Goal: Use online tool/utility: Utilize a website feature to perform a specific function

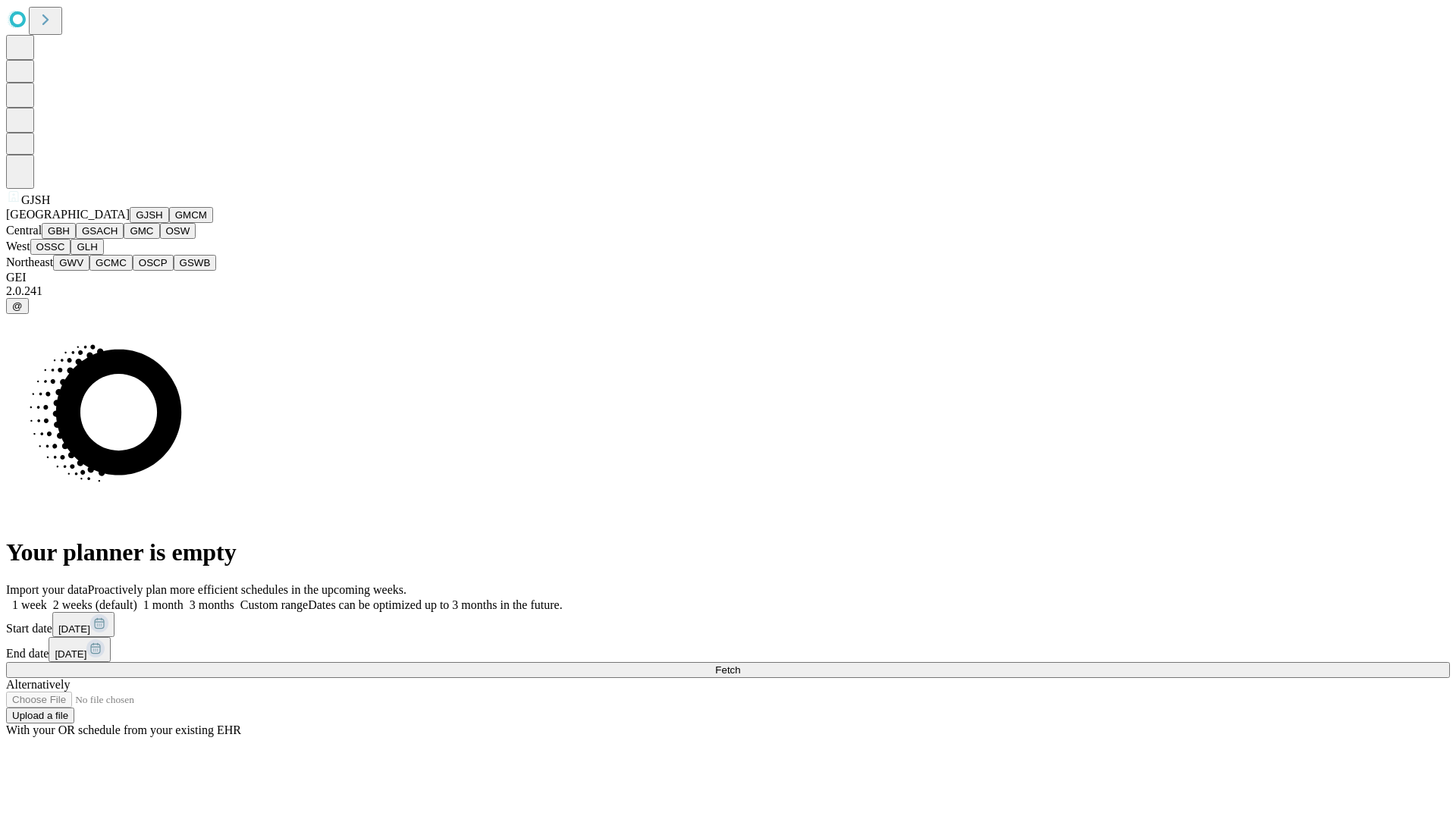
click at [129, 223] on button "GJSH" at bounding box center [149, 215] width 40 height 16
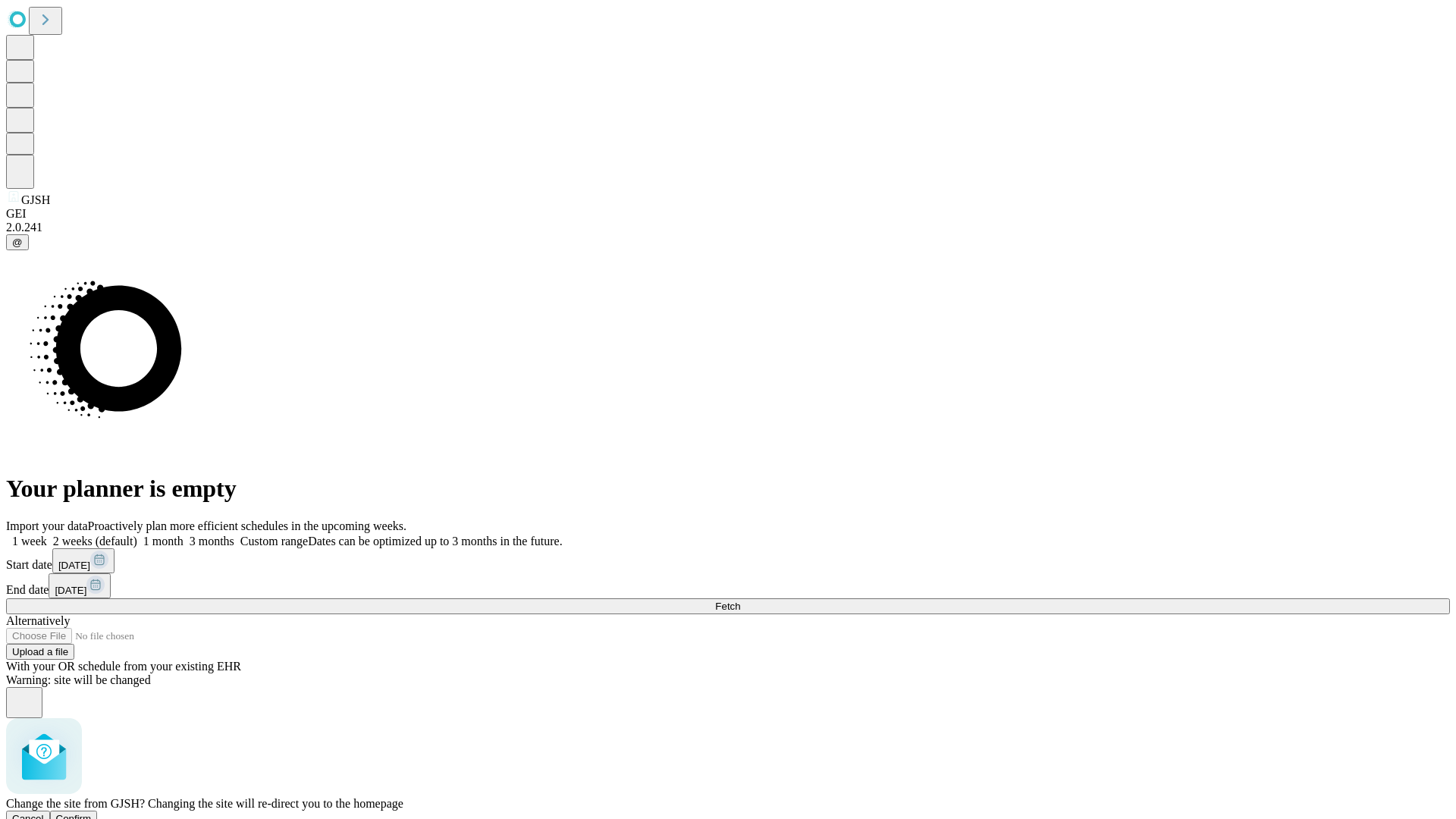
click at [92, 813] on span "Confirm" at bounding box center [74, 818] width 36 height 11
click at [183, 534] on label "1 month" at bounding box center [160, 540] width 46 height 13
click at [740, 601] on span "Fetch" at bounding box center [727, 606] width 25 height 11
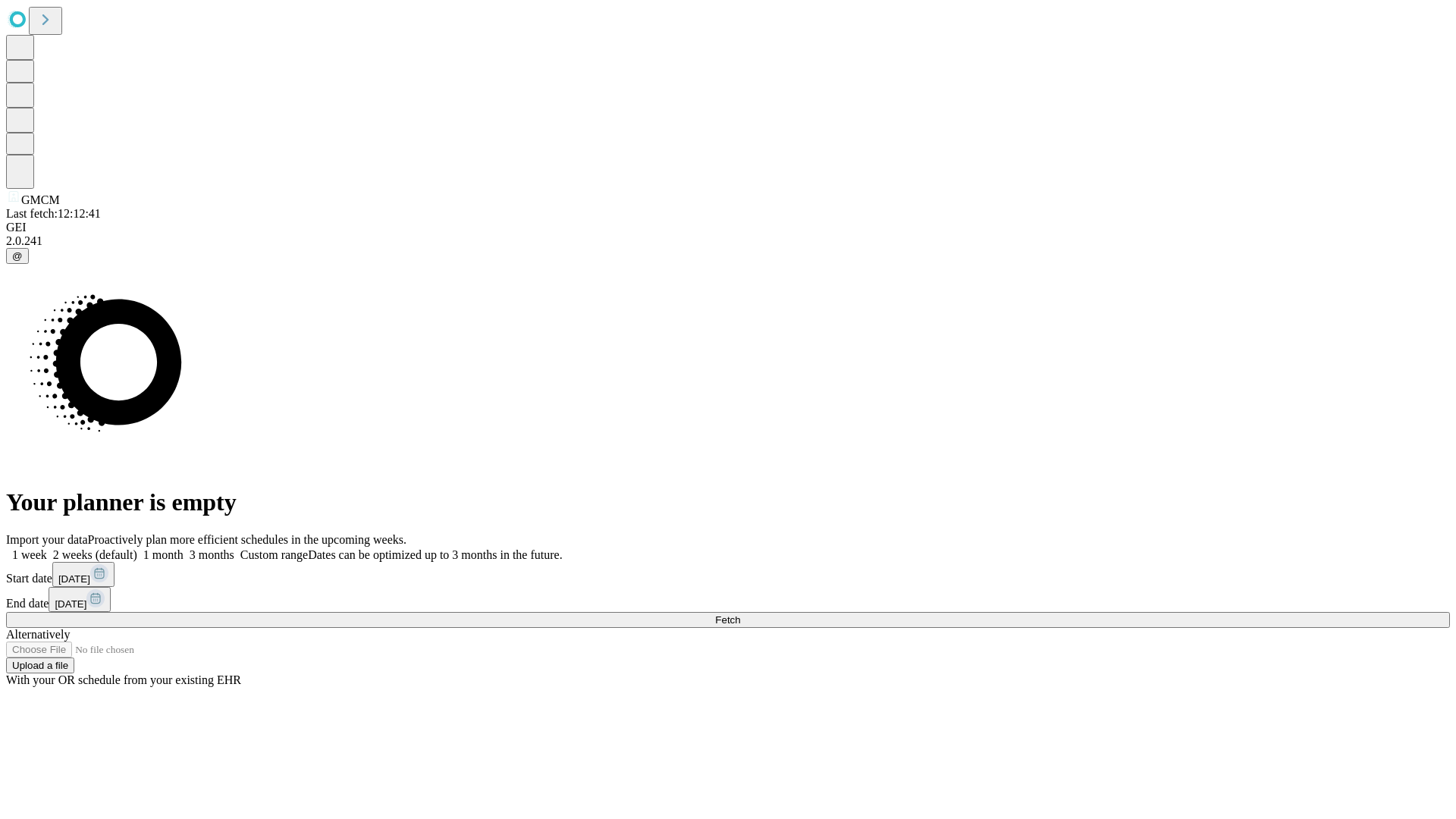
click at [183, 548] on label "1 month" at bounding box center [160, 554] width 46 height 13
click at [740, 614] on span "Fetch" at bounding box center [727, 620] width 25 height 11
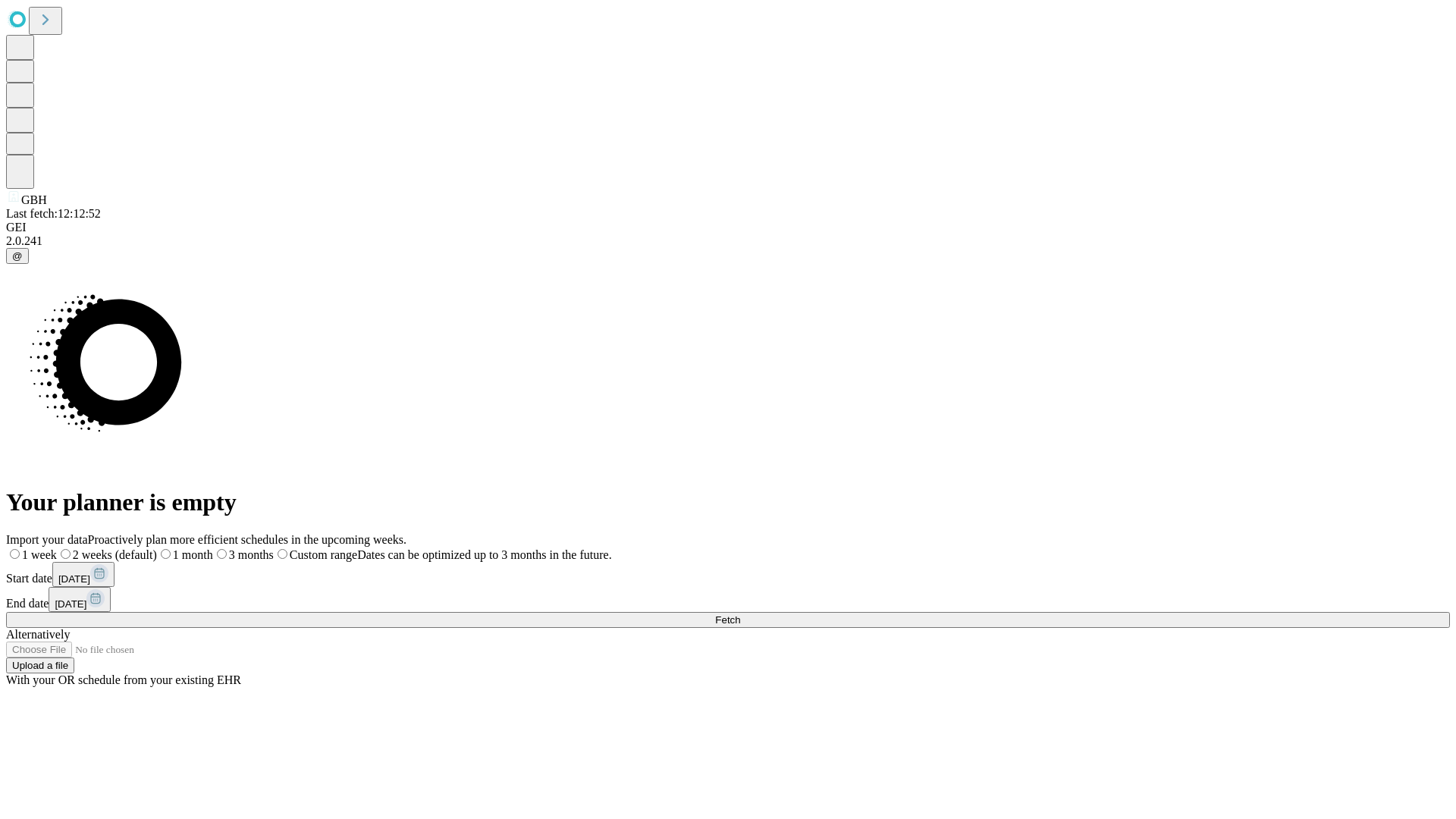
click at [213, 548] on label "1 month" at bounding box center [185, 554] width 56 height 13
click at [740, 614] on span "Fetch" at bounding box center [727, 620] width 25 height 11
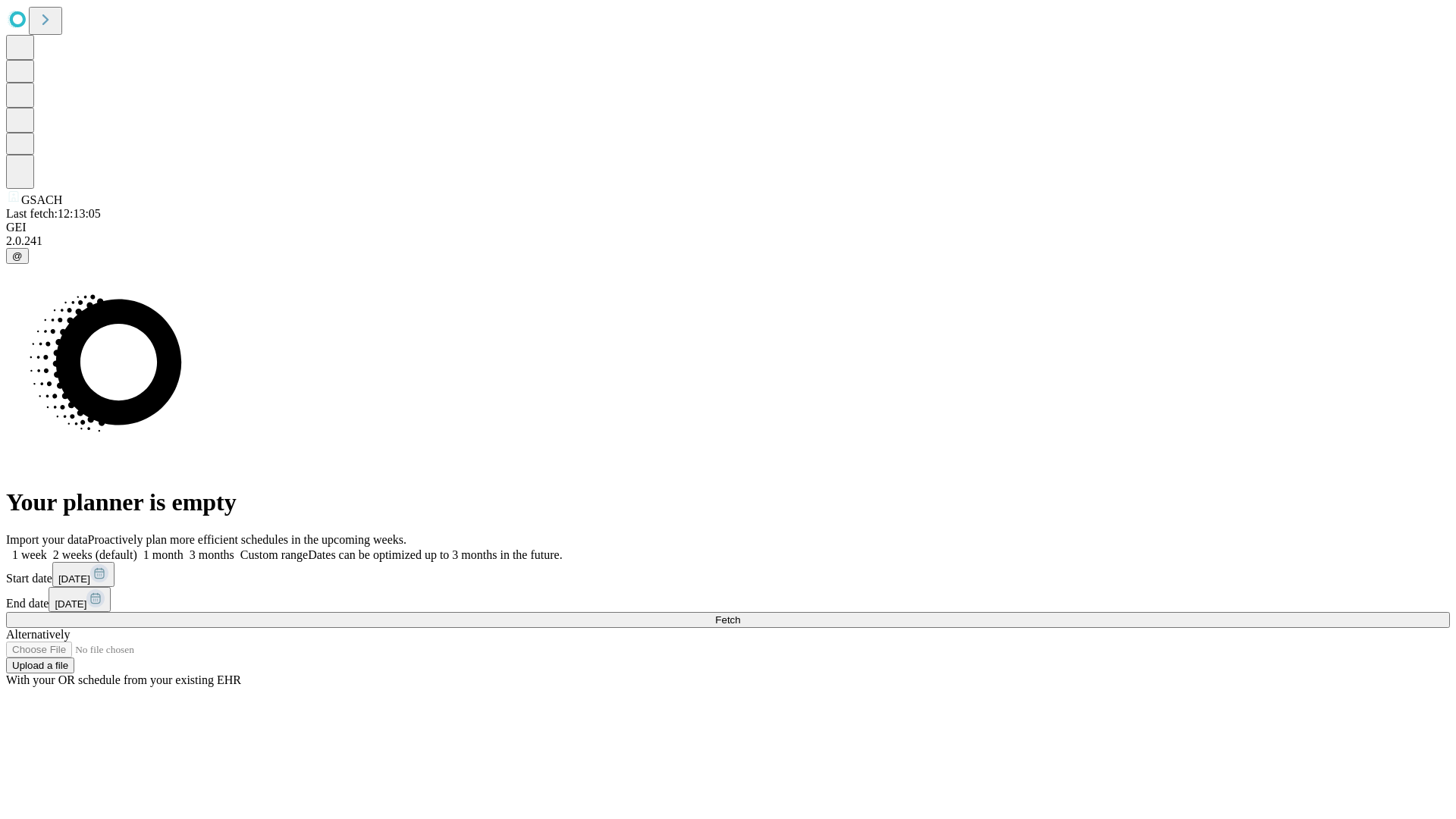
click at [183, 548] on label "1 month" at bounding box center [160, 554] width 46 height 13
click at [740, 614] on span "Fetch" at bounding box center [727, 620] width 25 height 11
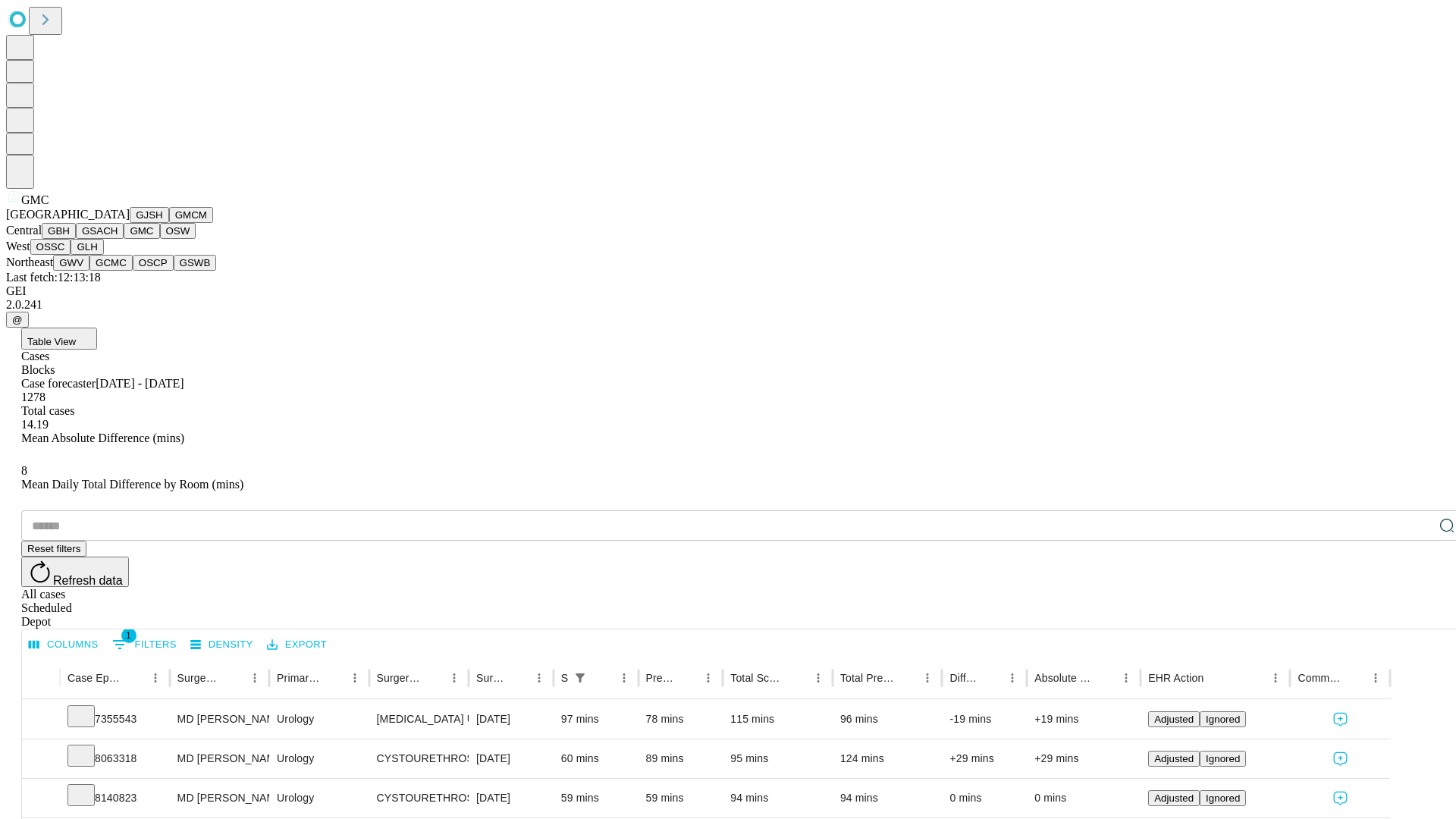
click at [160, 239] on button "OSW" at bounding box center [178, 231] width 37 height 16
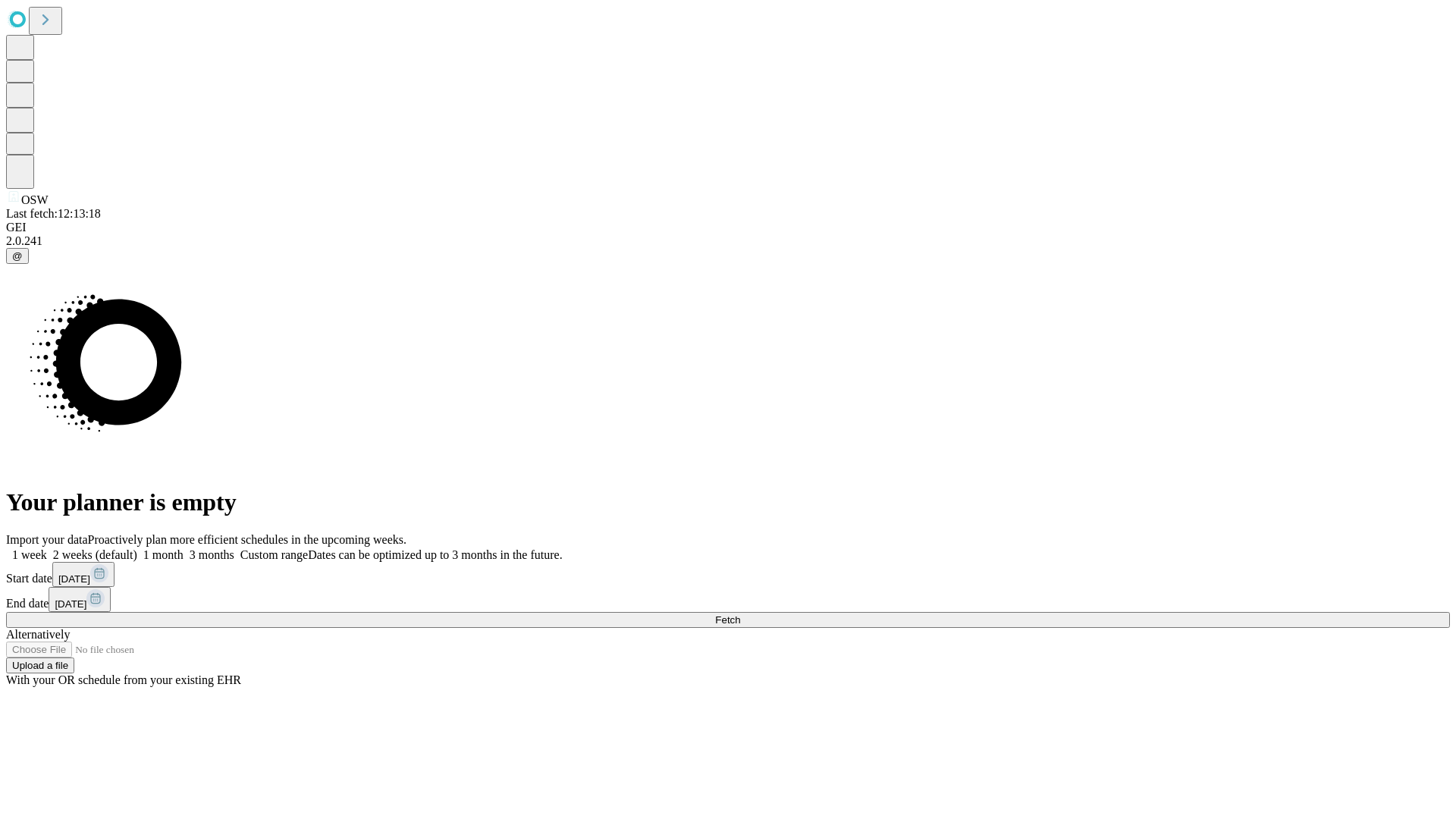
click at [740, 614] on span "Fetch" at bounding box center [727, 620] width 25 height 11
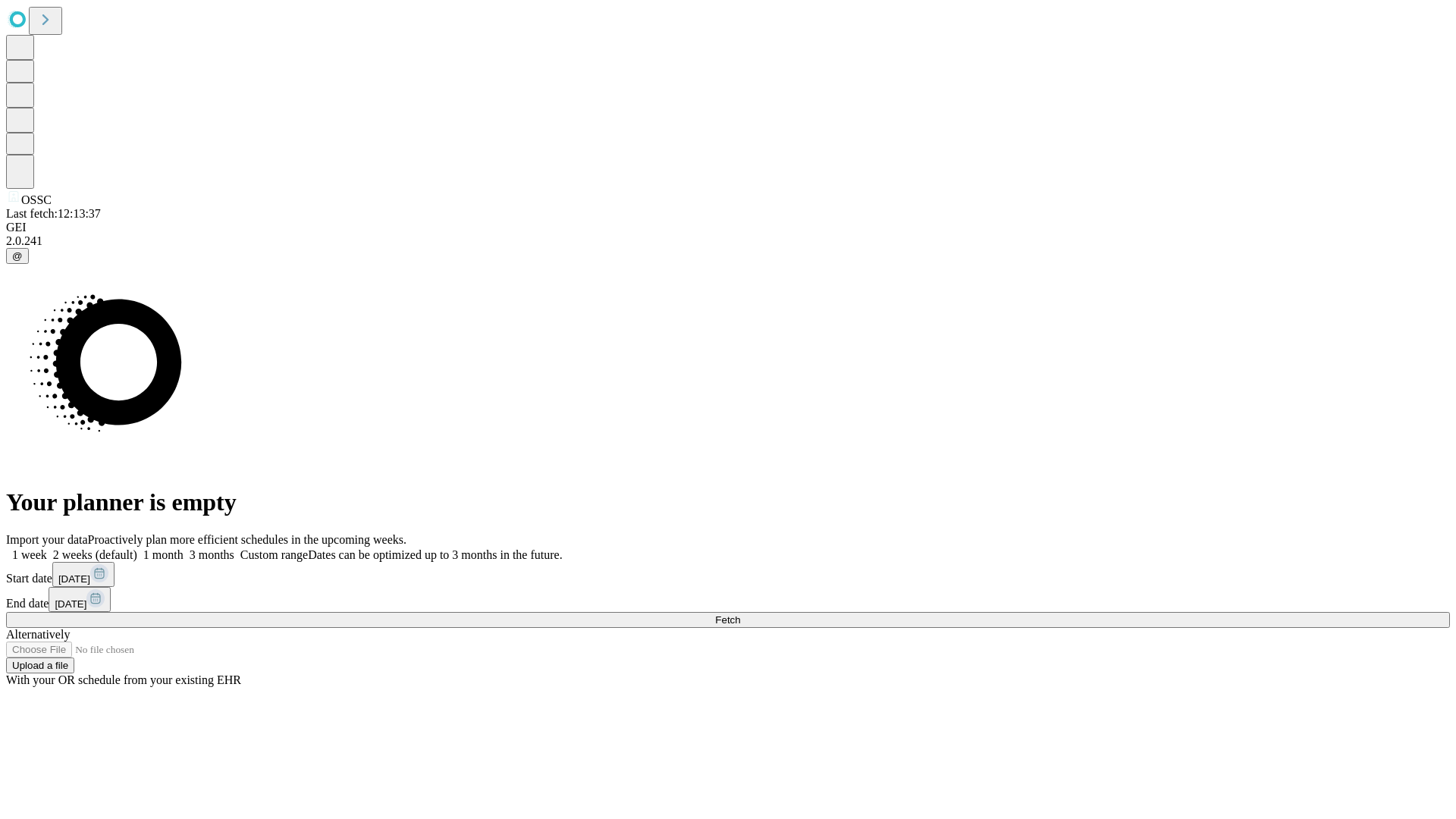
click at [183, 548] on label "1 month" at bounding box center [160, 554] width 46 height 13
click at [740, 614] on span "Fetch" at bounding box center [727, 620] width 25 height 11
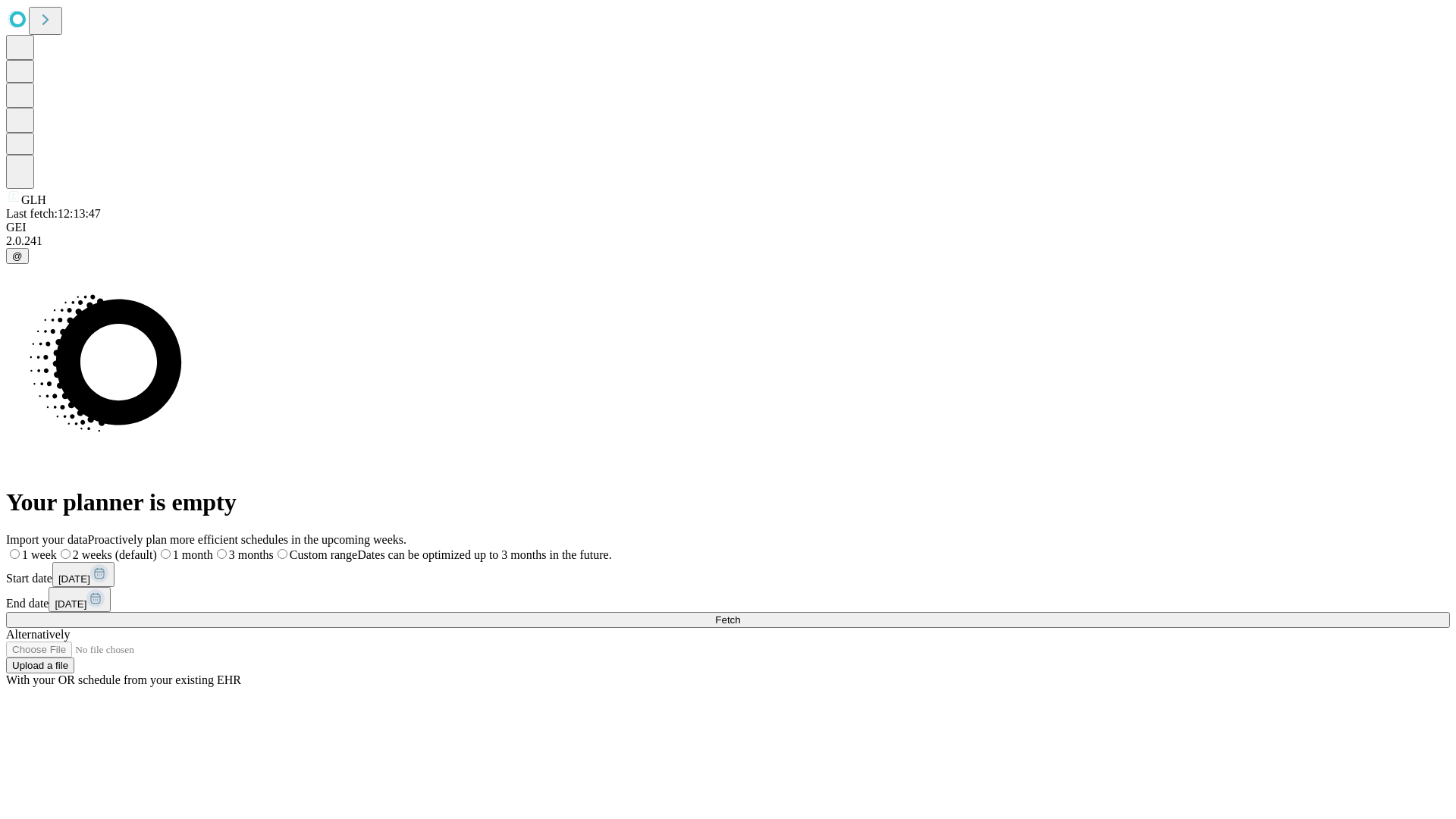
click at [213, 548] on label "1 month" at bounding box center [185, 554] width 56 height 13
click at [740, 614] on span "Fetch" at bounding box center [727, 620] width 25 height 11
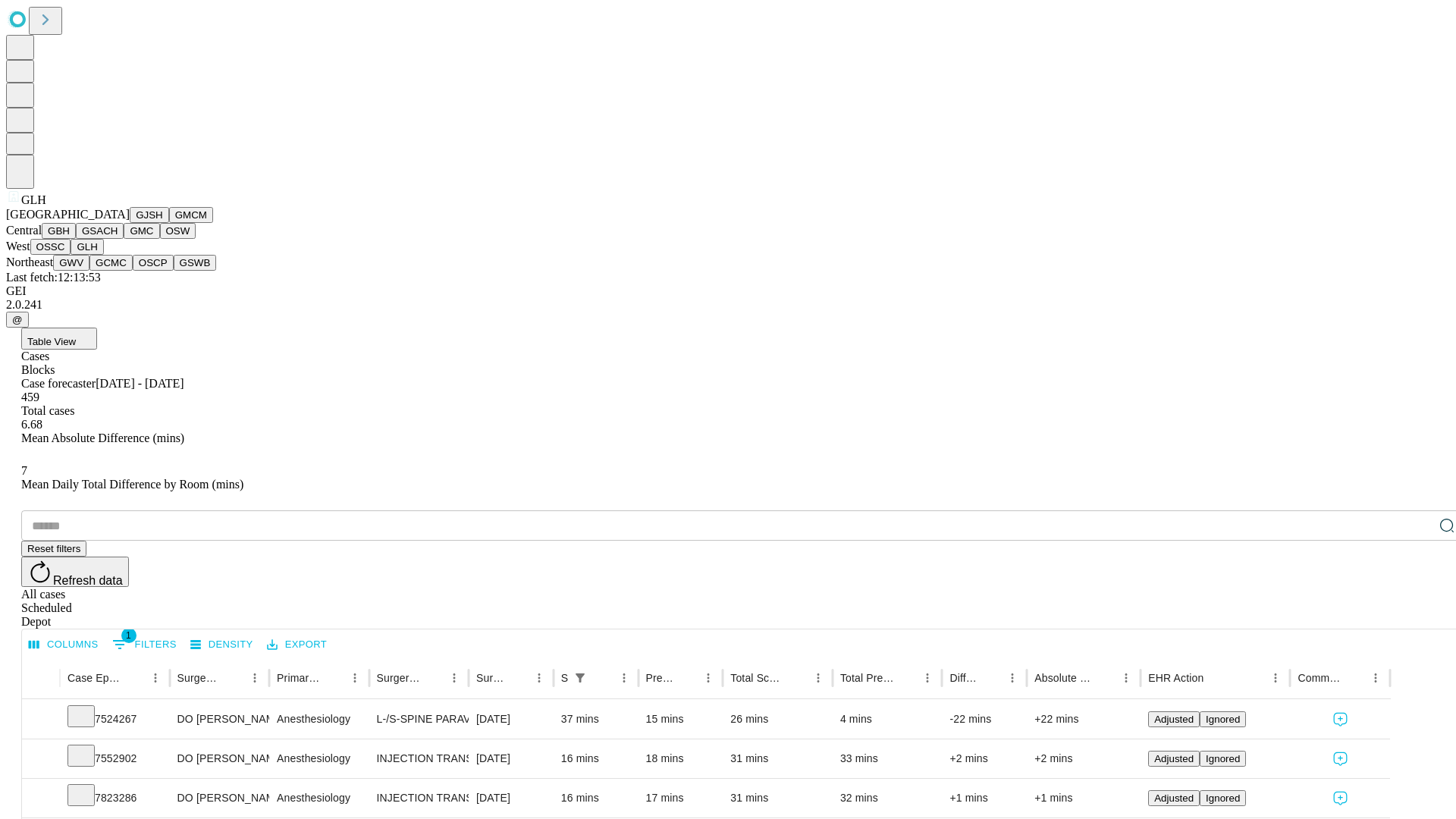
click at [90, 271] on button "GWV" at bounding box center [72, 263] width 37 height 16
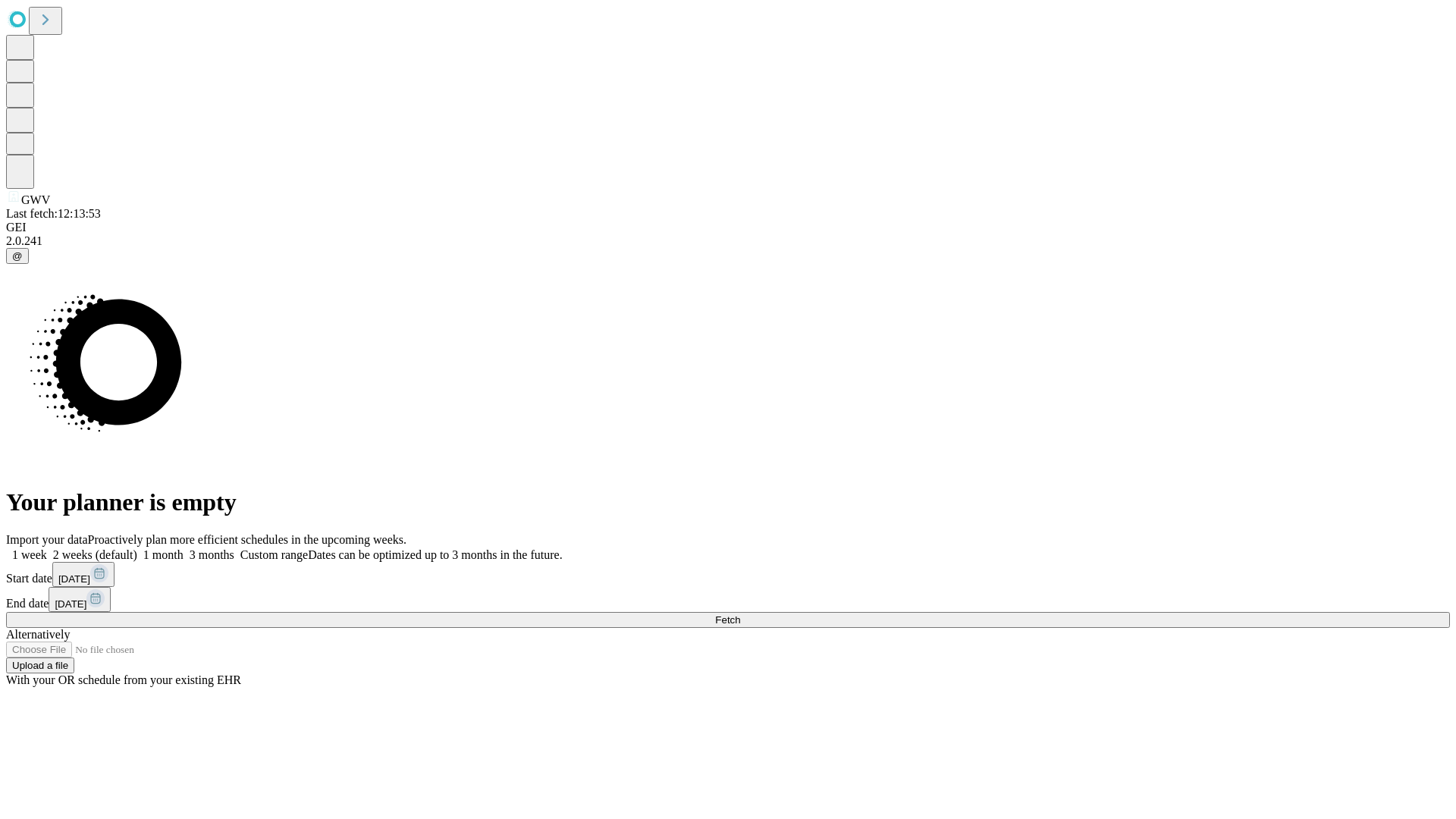
click at [183, 548] on label "1 month" at bounding box center [160, 554] width 46 height 13
click at [740, 614] on span "Fetch" at bounding box center [727, 620] width 25 height 11
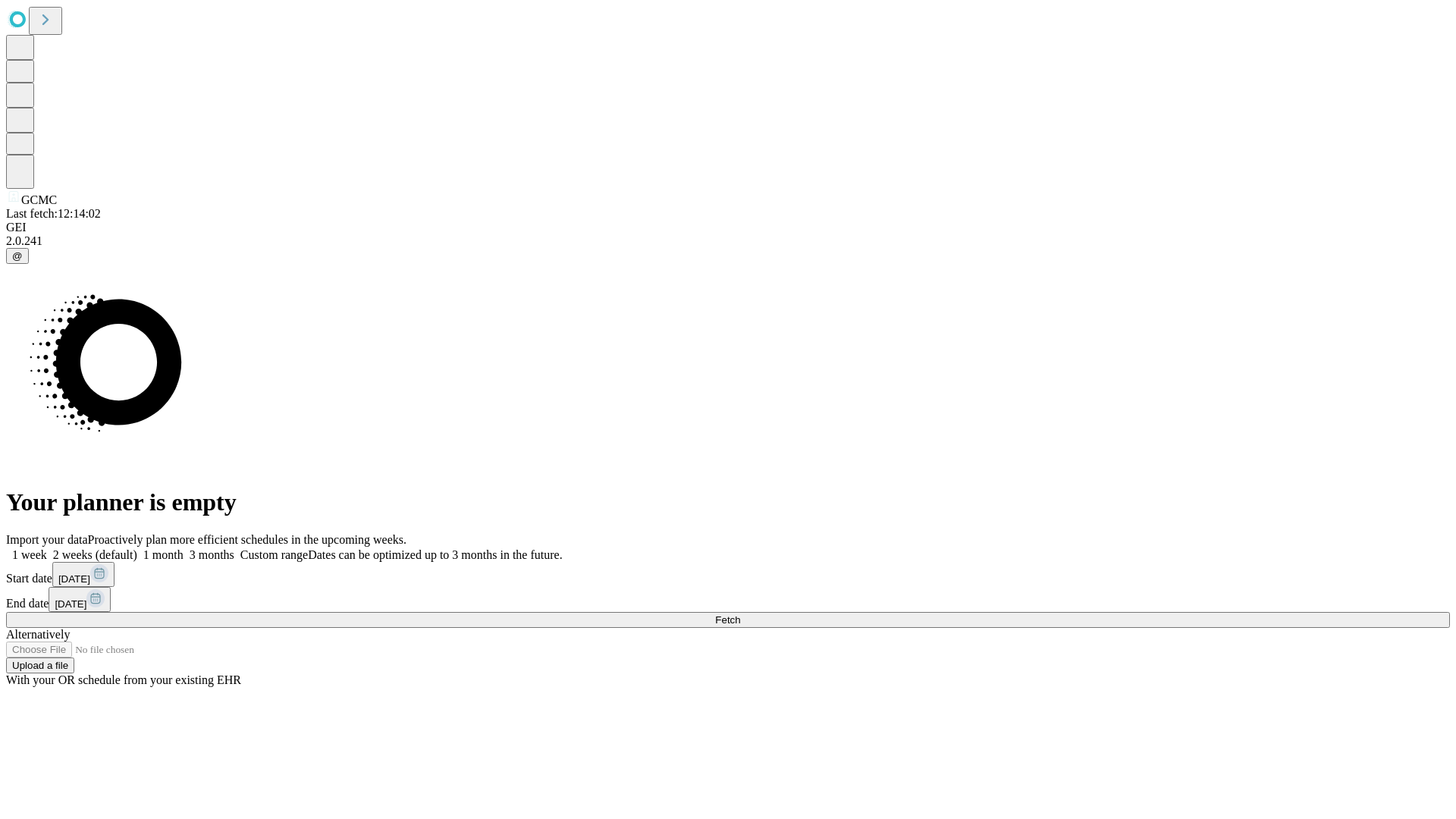
click at [183, 548] on label "1 month" at bounding box center [160, 554] width 46 height 13
click at [740, 614] on span "Fetch" at bounding box center [727, 620] width 25 height 11
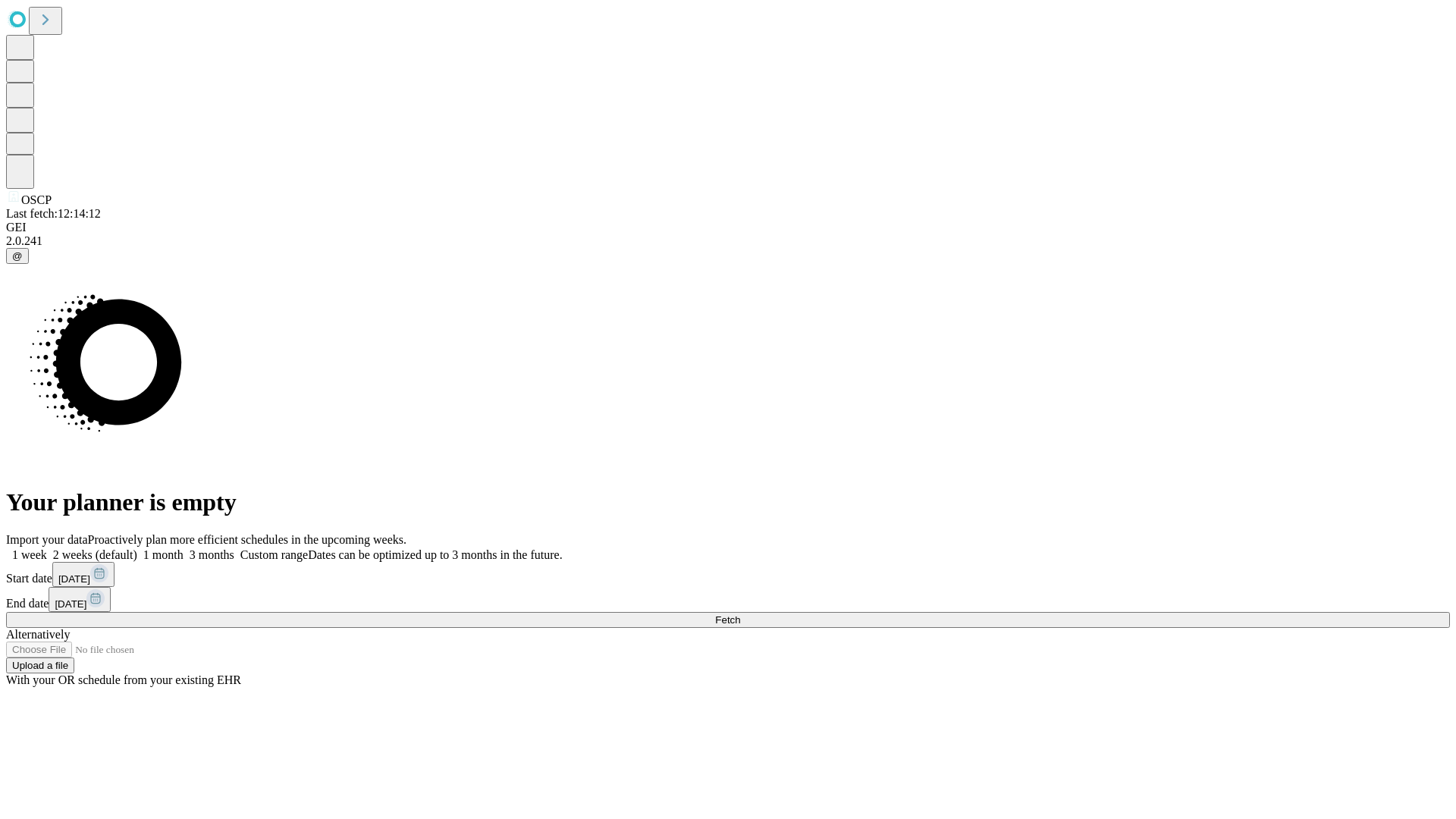
click at [183, 548] on label "1 month" at bounding box center [160, 554] width 46 height 13
click at [740, 614] on span "Fetch" at bounding box center [727, 620] width 25 height 11
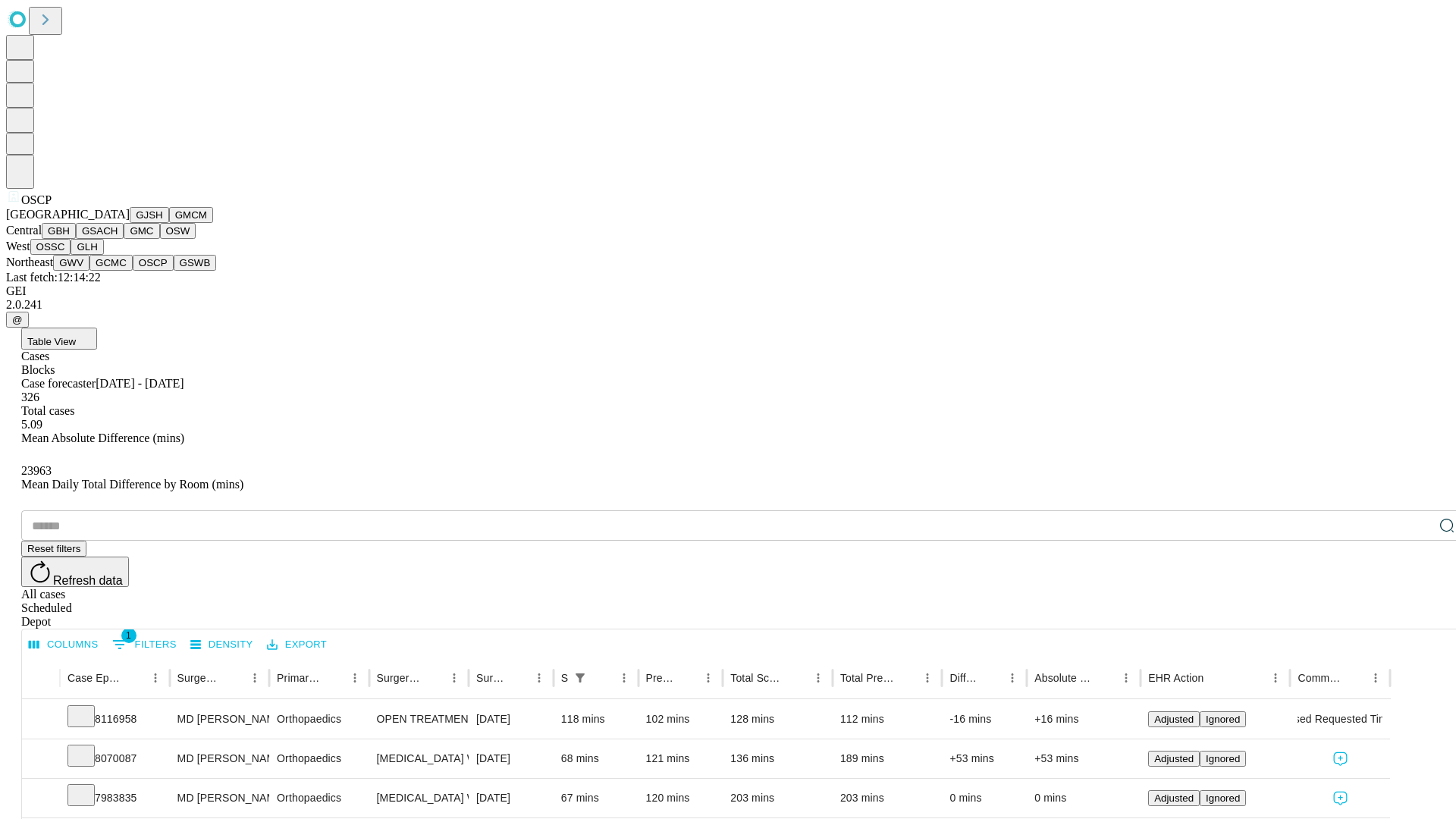
click at [174, 271] on button "GSWB" at bounding box center [195, 263] width 43 height 16
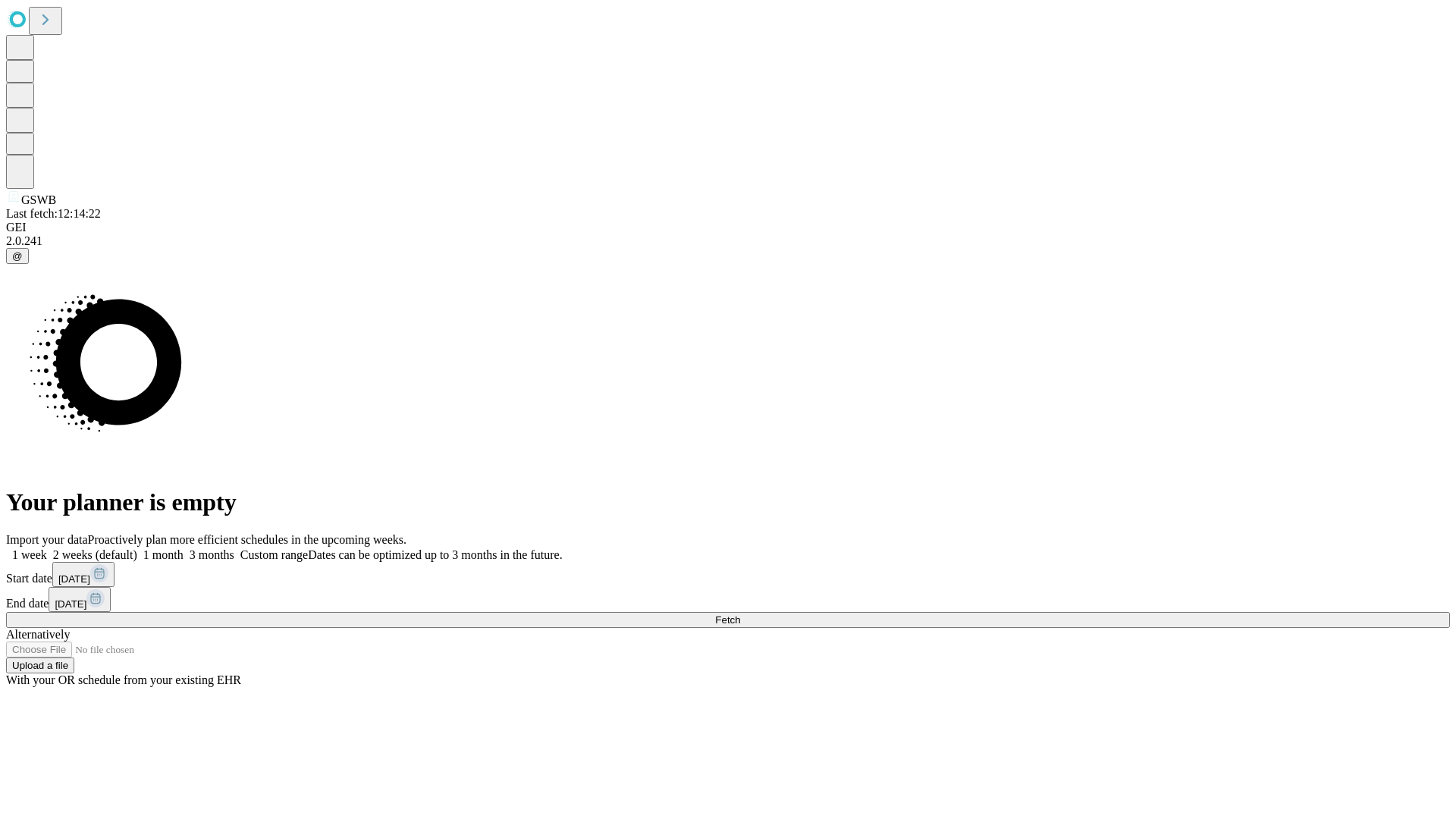
click at [183, 548] on label "1 month" at bounding box center [160, 554] width 46 height 13
click at [740, 614] on span "Fetch" at bounding box center [727, 620] width 25 height 11
